Goal: Task Accomplishment & Management: Use online tool/utility

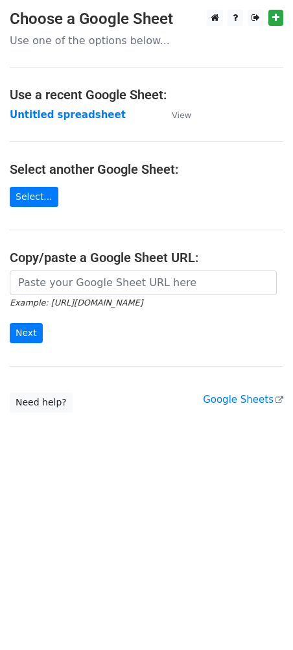
click at [152, 289] on input "url" at bounding box center [143, 282] width 267 height 25
type input "https://docs.google.com/spreadsheets/d/1RAVZPzdieHXFmaUilSyKig46tVW5hOABjyzBg2g…"
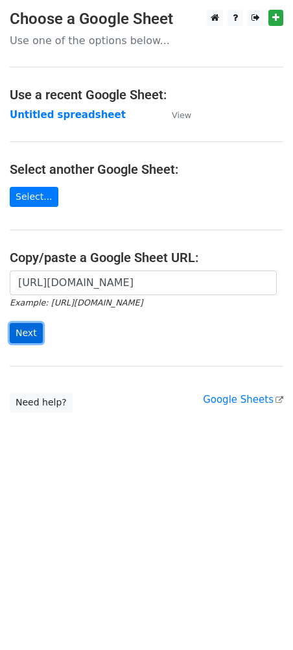
scroll to position [0, 0]
click at [28, 328] on input "Next" at bounding box center [26, 333] width 33 height 20
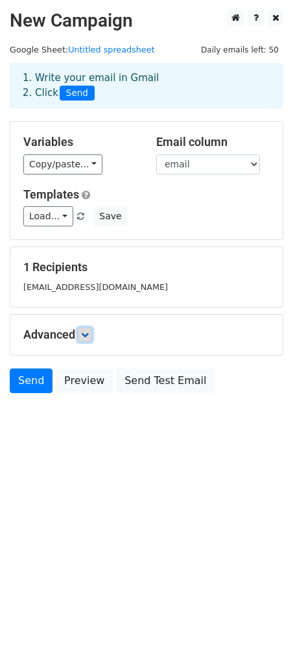
click at [83, 333] on icon at bounding box center [85, 335] width 8 height 8
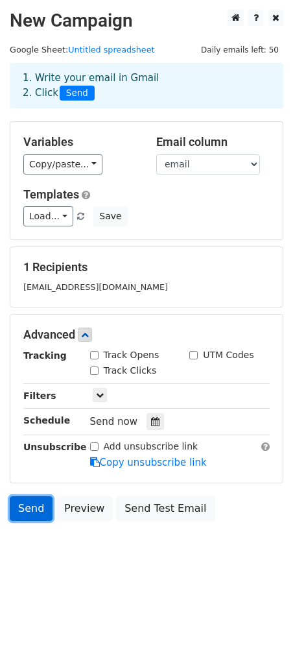
click at [19, 507] on link "Send" at bounding box center [31, 508] width 43 height 25
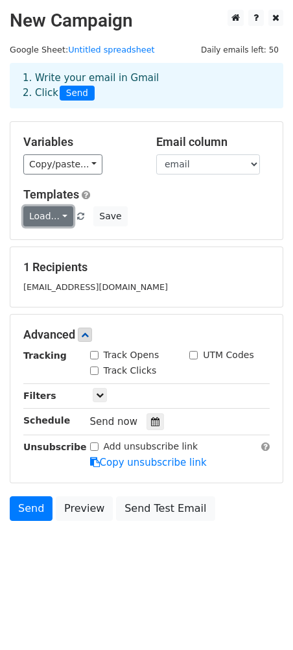
click at [46, 215] on link "Load..." at bounding box center [48, 216] width 50 height 20
click at [52, 250] on link "123" at bounding box center [75, 246] width 102 height 21
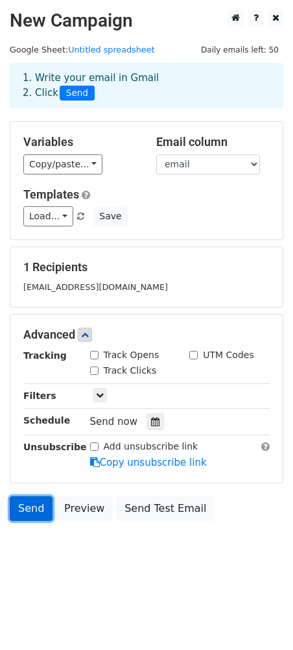
click at [26, 506] on link "Send" at bounding box center [31, 508] width 43 height 25
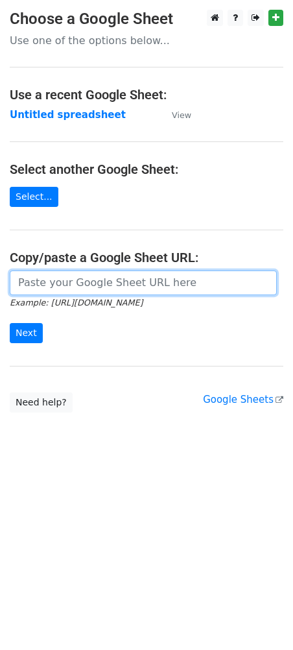
drag, startPoint x: 53, startPoint y: 283, endPoint x: 78, endPoint y: 217, distance: 70.2
click at [53, 283] on input "url" at bounding box center [143, 282] width 267 height 25
click at [119, 285] on input "url" at bounding box center [143, 282] width 267 height 25
paste input "https://docs.google.com/spreadsheets/d/1RAVZPzdieHXFmaUilSyKig46tVW5hOABjyzBg2g…"
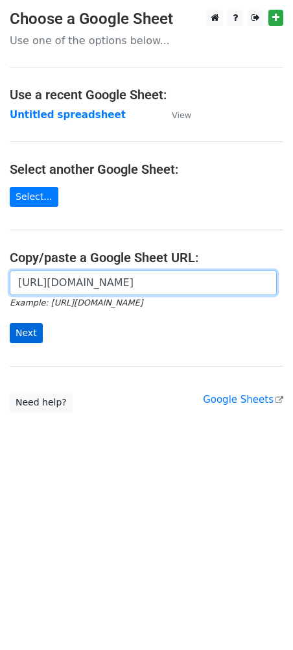
type input "https://docs.google.com/spreadsheets/d/1RAVZPzdieHXFmaUilSyKig46tVW5hOABjyzBg2g…"
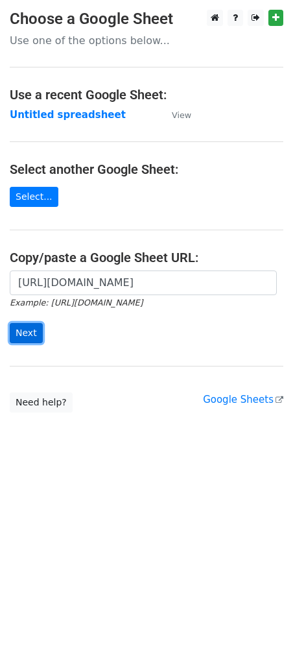
click at [28, 342] on input "Next" at bounding box center [26, 333] width 33 height 20
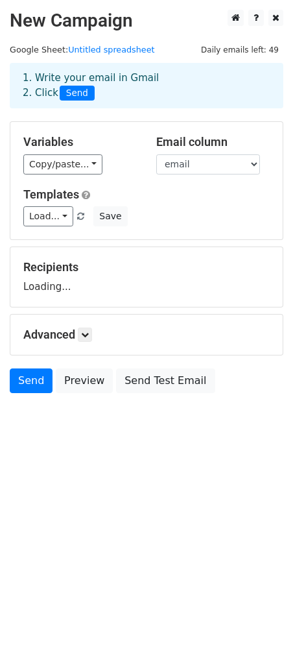
click at [59, 175] on div "Variables Copy/paste... {{stt}} {{name}} {{email}} Email column stt name email …" at bounding box center [146, 180] width 272 height 117
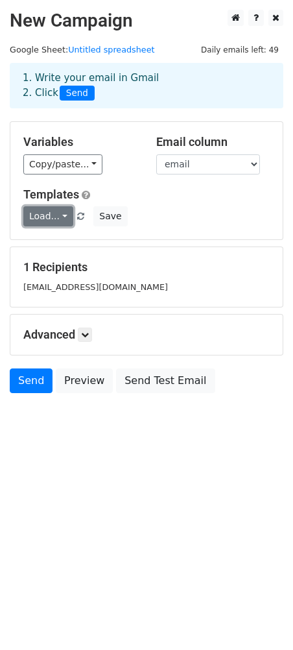
click at [36, 213] on link "Load..." at bounding box center [48, 216] width 50 height 20
click at [58, 248] on link "123" at bounding box center [75, 246] width 102 height 21
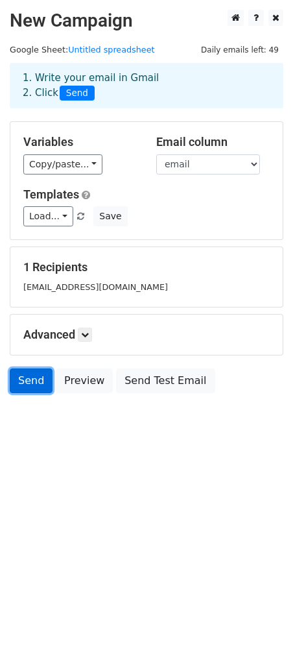
click at [37, 376] on link "Send" at bounding box center [31, 380] width 43 height 25
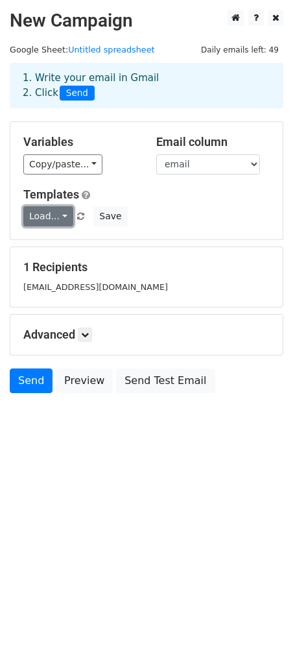
click at [58, 212] on link "Load..." at bounding box center [48, 216] width 50 height 20
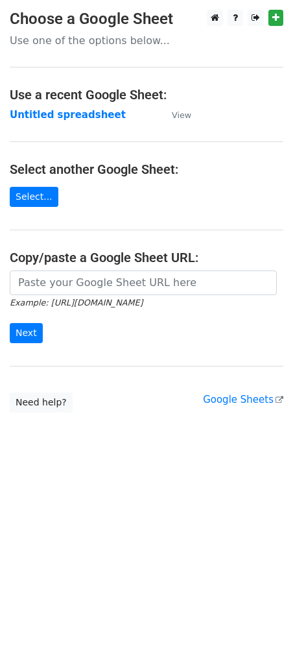
click at [71, 296] on icon "Example: [URL][DOMAIN_NAME]" at bounding box center [76, 302] width 133 height 12
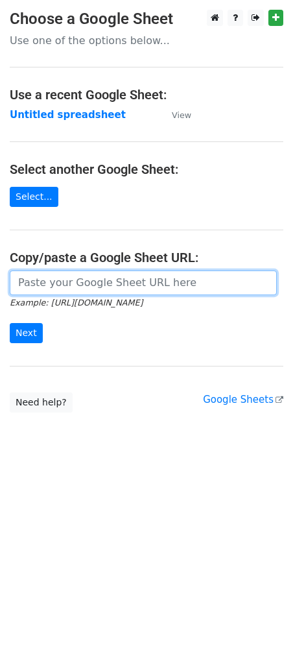
click at [71, 283] on input "url" at bounding box center [143, 282] width 267 height 25
type input "https://docs.google.com/spreadsheets/d/1RAVZPzdieHXFmaUilSyKig46tVW5hOABjyzBg2g…"
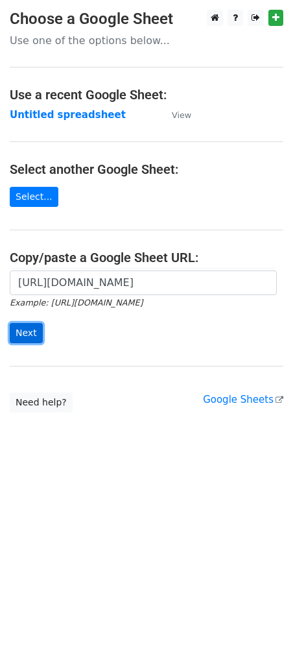
click at [31, 333] on input "Next" at bounding box center [26, 333] width 33 height 20
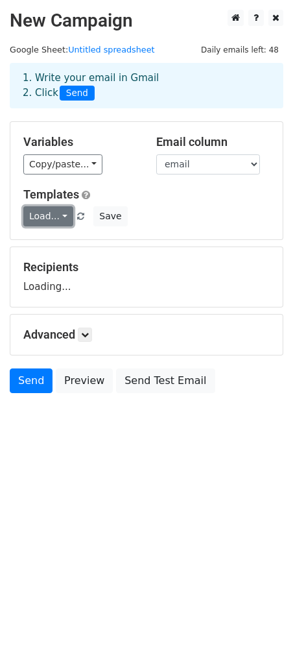
click at [49, 224] on link "Load..." at bounding box center [48, 216] width 50 height 20
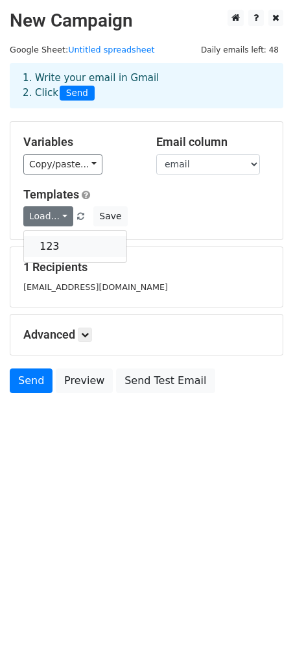
click at [53, 245] on link "123" at bounding box center [75, 246] width 102 height 21
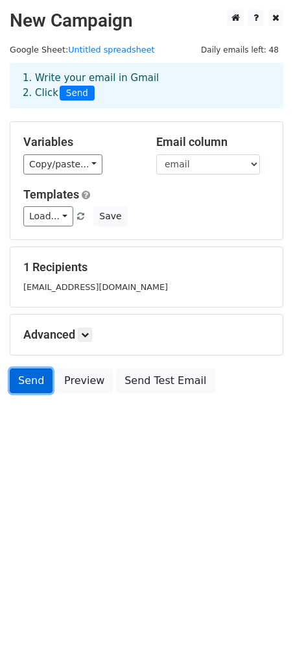
click at [21, 381] on link "Send" at bounding box center [31, 380] width 43 height 25
